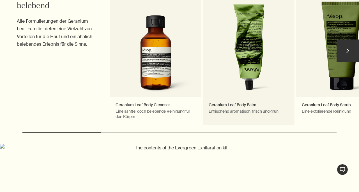
scroll to position [234, 0]
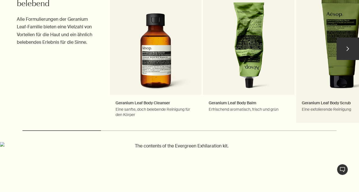
click at [325, 75] on link "Geranium Leaf Body Scrub Eine exfolierende Reinigung" at bounding box center [341, 52] width 91 height 144
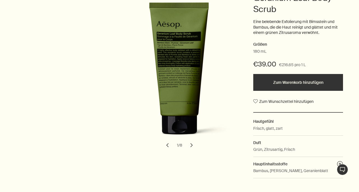
scroll to position [114, 0]
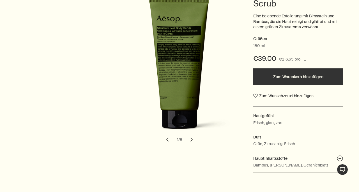
click at [193, 139] on button "chevron" at bounding box center [191, 139] width 12 height 12
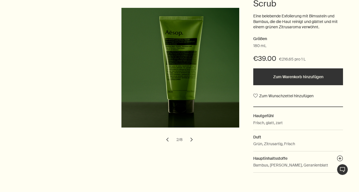
click at [193, 139] on button "chevron" at bounding box center [191, 139] width 12 height 12
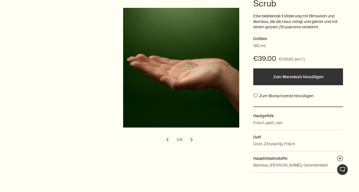
click at [193, 139] on button "chevron" at bounding box center [191, 139] width 12 height 12
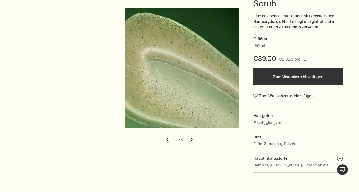
click at [193, 139] on button "chevron" at bounding box center [191, 139] width 12 height 12
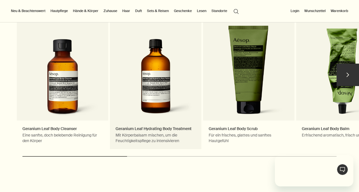
scroll to position [0, 0]
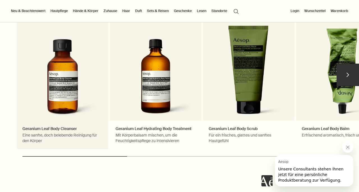
click at [69, 106] on link "Geranium Leaf Body Cleanser Eine sanfte, doch belebende Reinigung für den Körpe…" at bounding box center [62, 78] width 91 height 144
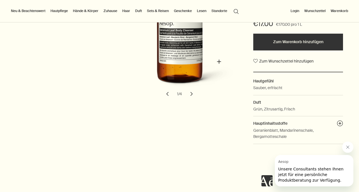
scroll to position [154, 0]
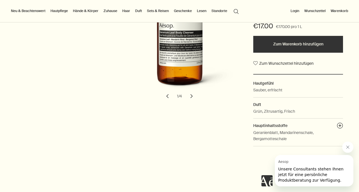
click at [284, 45] on button "Zum Warenkorb hinzufügen" at bounding box center [298, 44] width 90 height 17
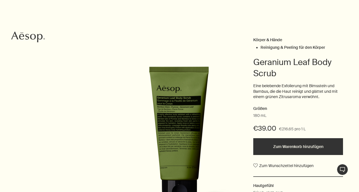
scroll to position [44, 0]
click at [276, 145] on button "Zum Warenkorb hinzufügen" at bounding box center [298, 146] width 90 height 17
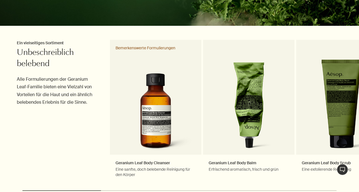
scroll to position [186, 0]
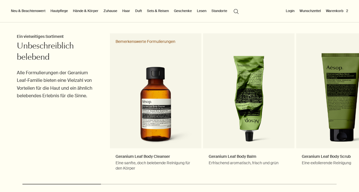
scroll to position [181, 0]
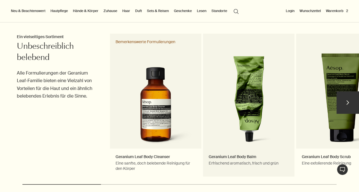
click at [251, 83] on link "Geranium Leaf Body Balm Erfrischend aromatisch, frisch und grün" at bounding box center [248, 106] width 91 height 144
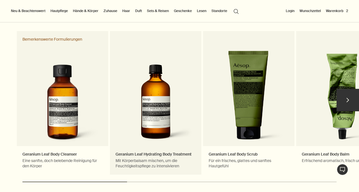
scroll to position [997, 0]
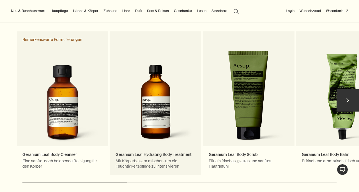
click at [165, 104] on link "Geranium Leaf Hydrating Body Treatment Mit Körperbalsam mischen, um die Feuchti…" at bounding box center [155, 103] width 91 height 144
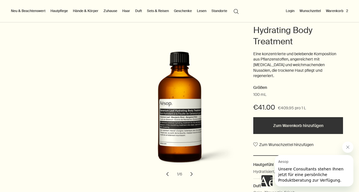
scroll to position [79, 0]
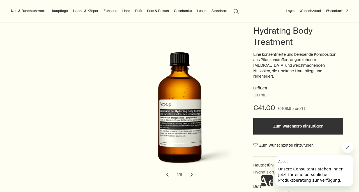
click at [290, 119] on button "Zum Warenkorb hinzufügen" at bounding box center [298, 126] width 90 height 17
click at [338, 11] on button "Warenkorb 3" at bounding box center [337, 11] width 24 height 7
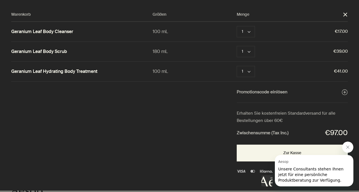
scroll to position [0, 0]
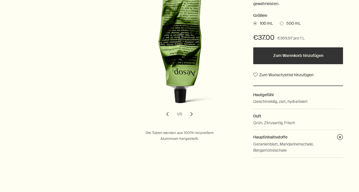
scroll to position [146, 0]
click at [287, 54] on button "Zum Warenkorb hinzufügen" at bounding box center [298, 55] width 90 height 17
